Goal: Navigation & Orientation: Find specific page/section

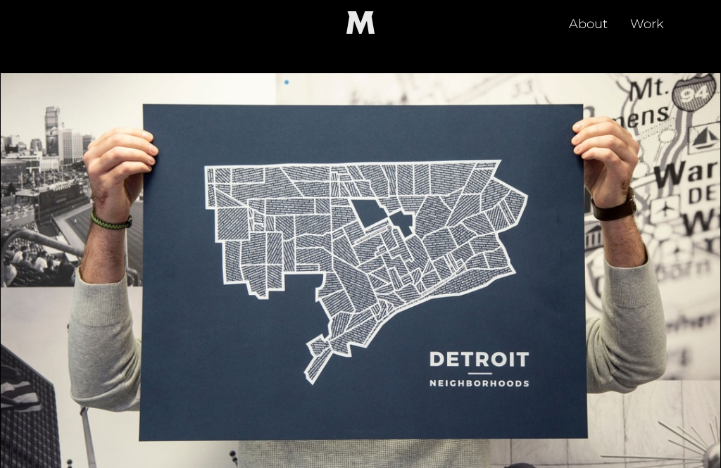
scroll to position [319, 0]
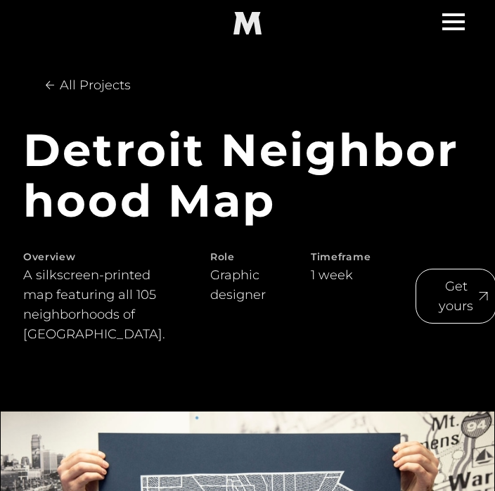
click at [434, 300] on div "Get yours" at bounding box center [457, 296] width 46 height 39
click at [434, 291] on div "Get yours" at bounding box center [457, 296] width 46 height 39
click at [443, 24] on img "menu" at bounding box center [454, 21] width 23 height 17
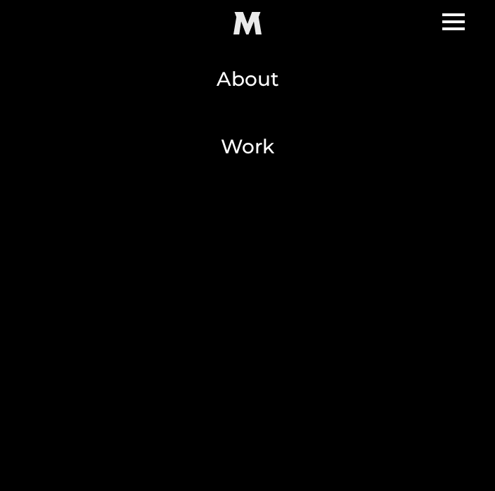
click at [227, 77] on link "About" at bounding box center [247, 79] width 495 height 68
